Goal: Task Accomplishment & Management: Manage account settings

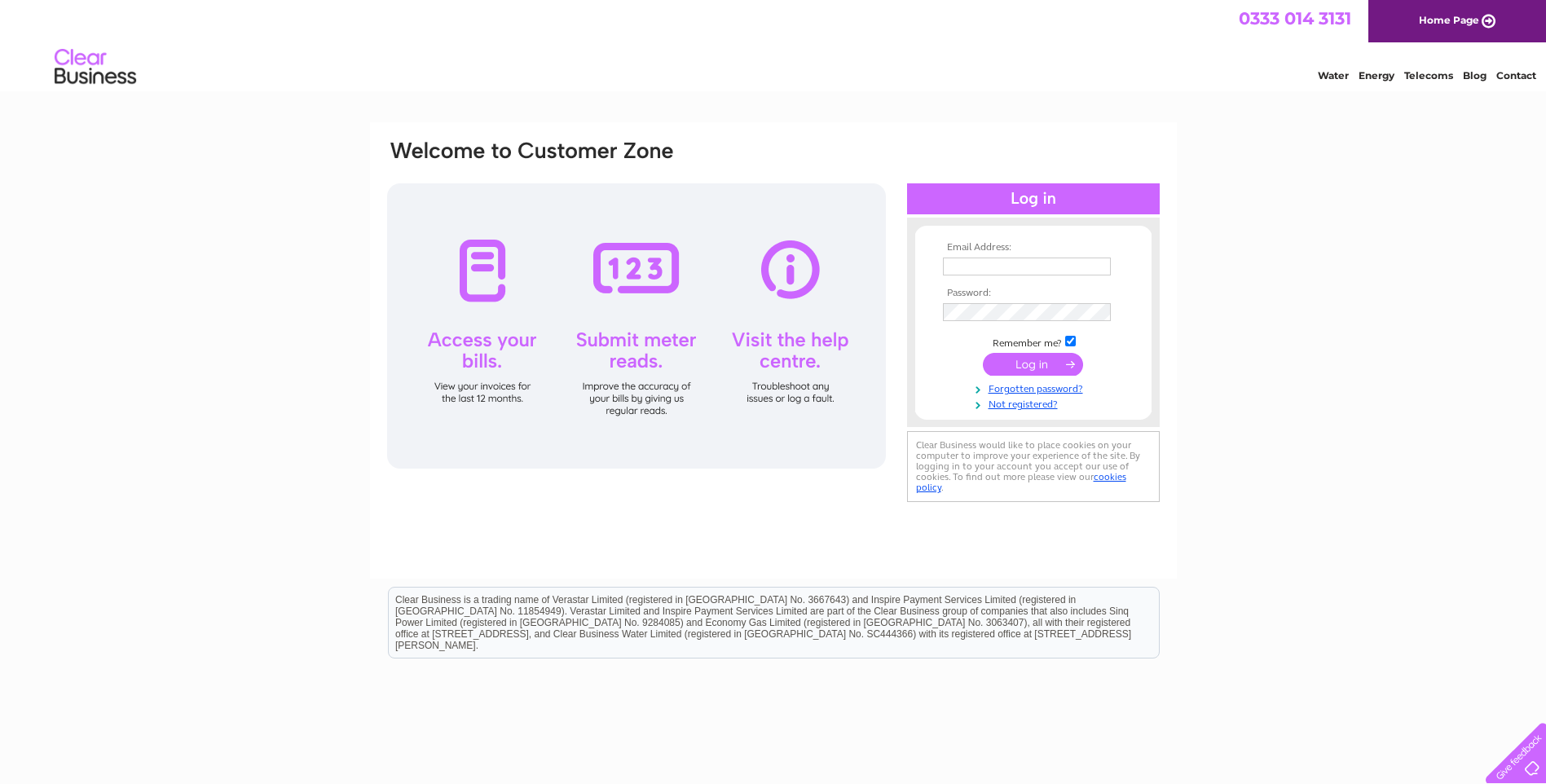
type input "[EMAIL_ADDRESS][DOMAIN_NAME]"
click at [1052, 361] on input "submit" at bounding box center [1033, 365] width 100 height 23
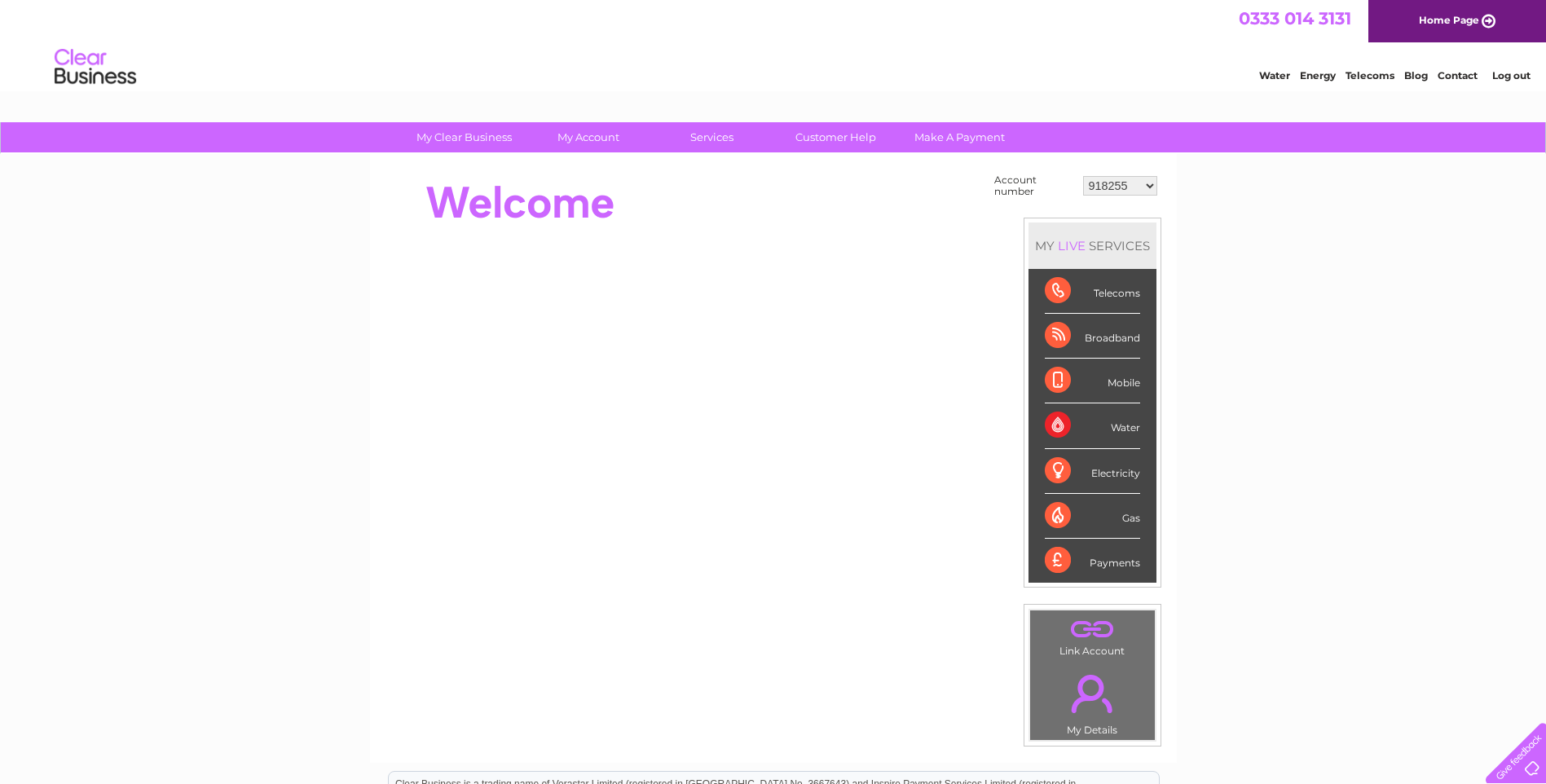
click at [1118, 184] on select "918255 918931 935260 954825 976031 976375 983619 987526 991567 1080197 1090330 …" at bounding box center [1120, 186] width 74 height 19
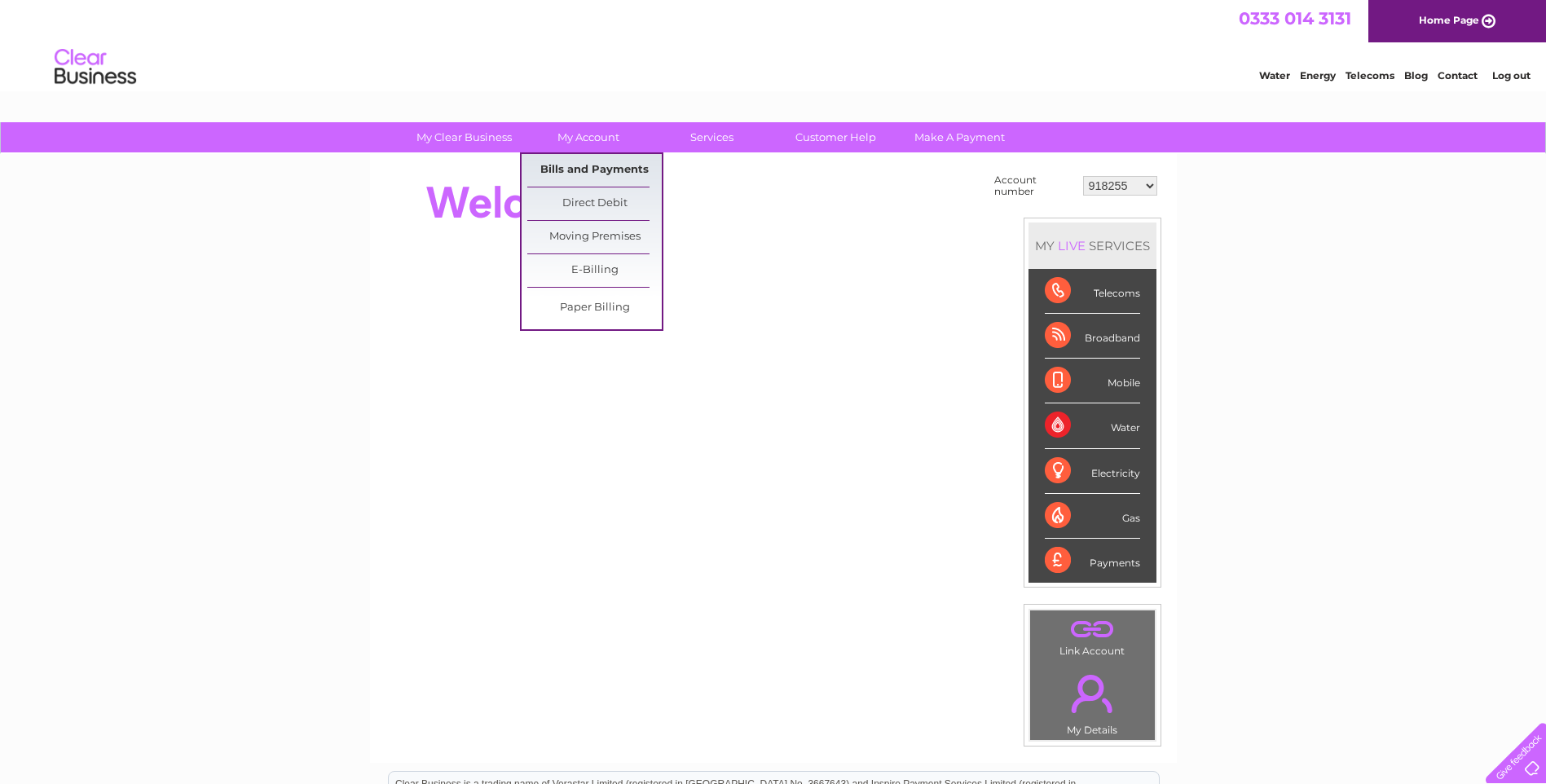
click at [596, 173] on link "Bills and Payments" at bounding box center [595, 170] width 135 height 33
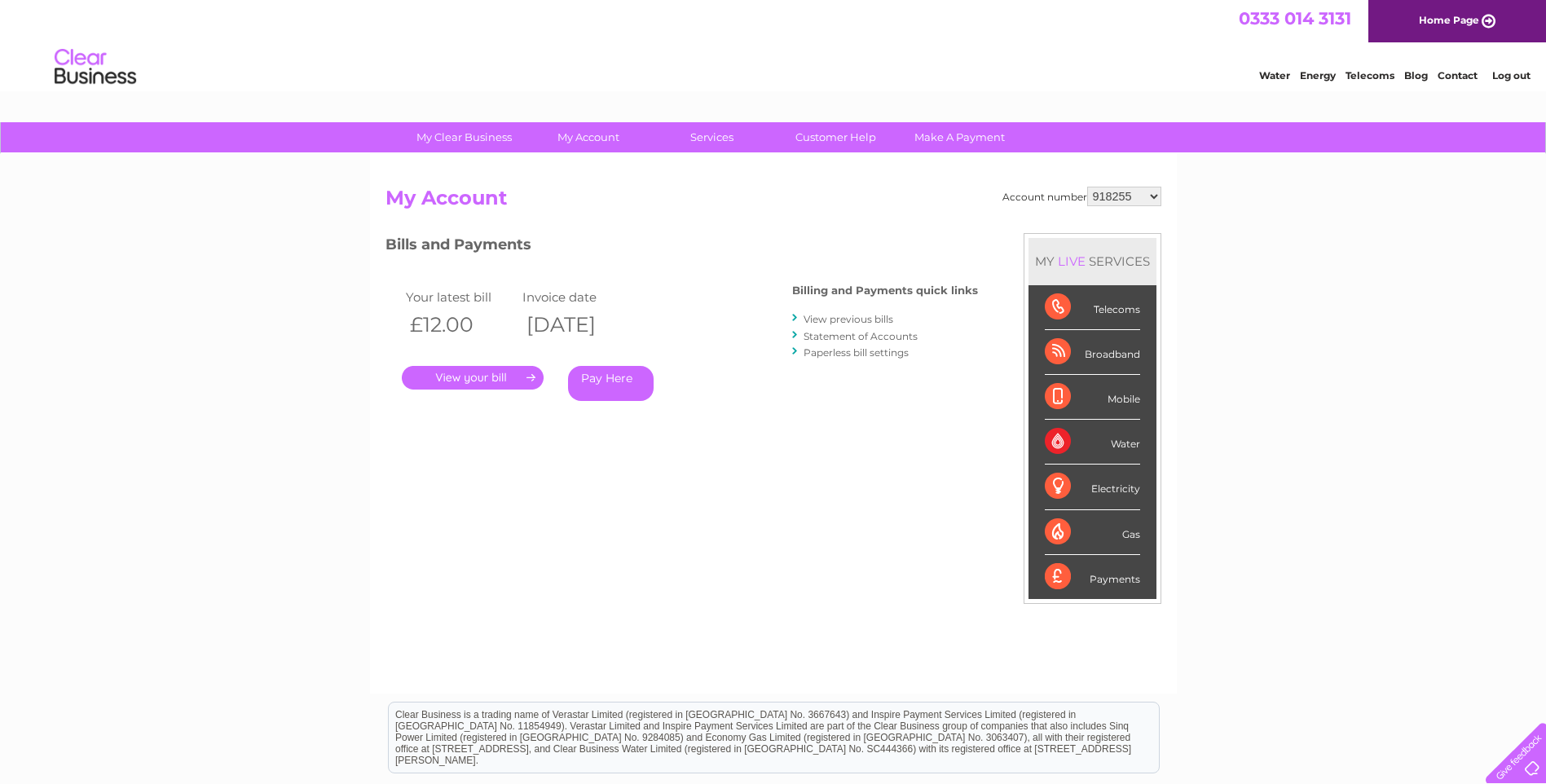
drag, startPoint x: 0, startPoint y: 0, endPoint x: 1152, endPoint y: 189, distance: 1167.4
click at [1152, 189] on select "918255 918931 935260 954825 976031 976375 983619 987526 991567 1080197 1090330 …" at bounding box center [1124, 196] width 74 height 19
select select "1137220"
click at [1087, 187] on select "918255 918931 935260 954825 976031 976375 983619 987526 991567 1080197 1090330 …" at bounding box center [1124, 196] width 74 height 19
click at [856, 338] on link "Statement of Accounts" at bounding box center [860, 336] width 114 height 13
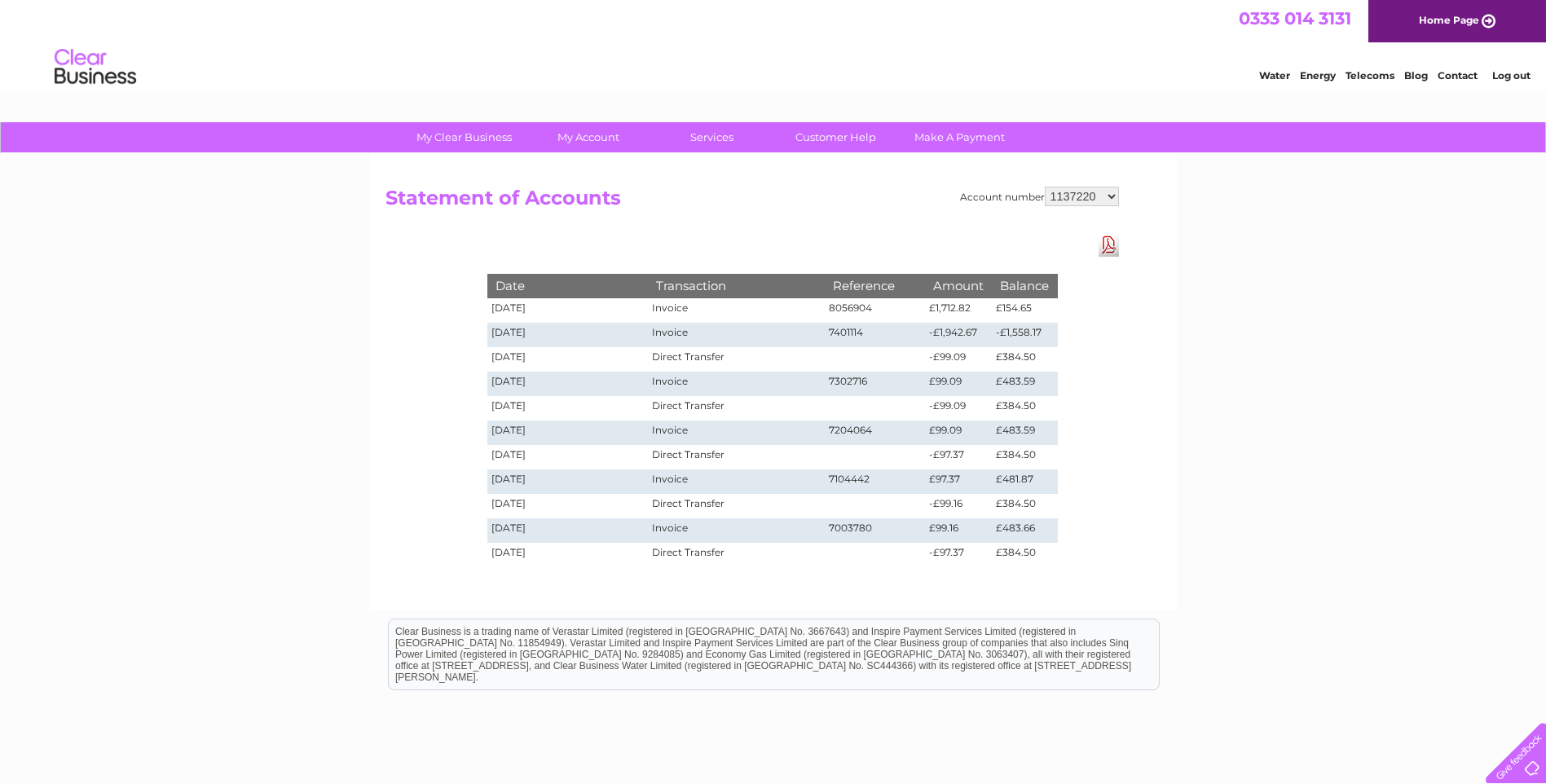
click at [845, 432] on td "7204064" at bounding box center [874, 432] width 101 height 24
copy td "7204064"
